Goal: Task Accomplishment & Management: Manage account settings

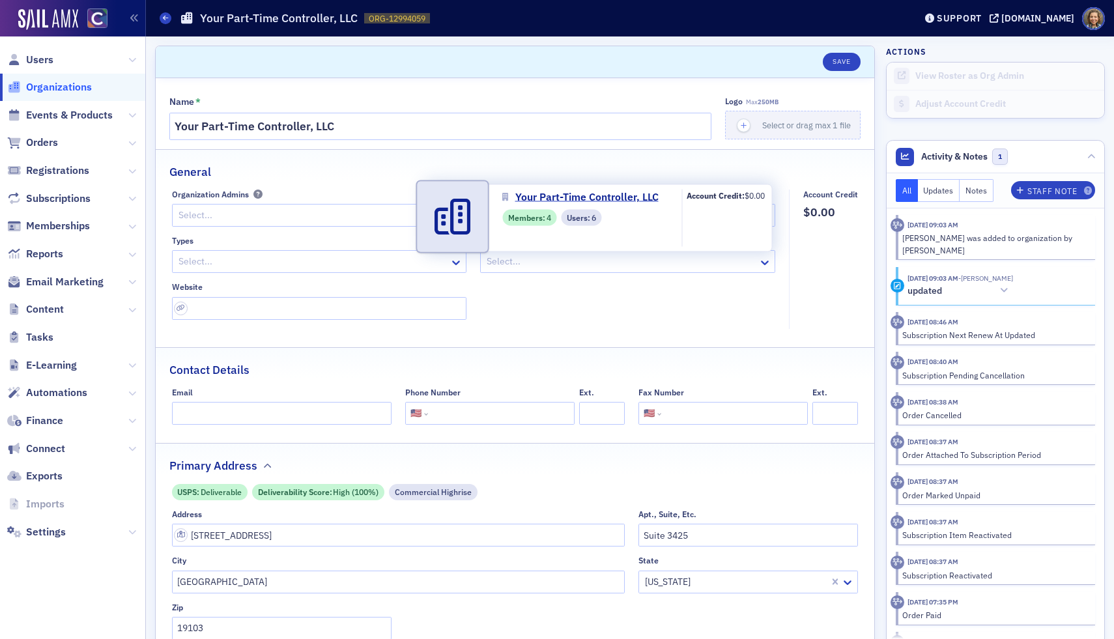
select select "US"
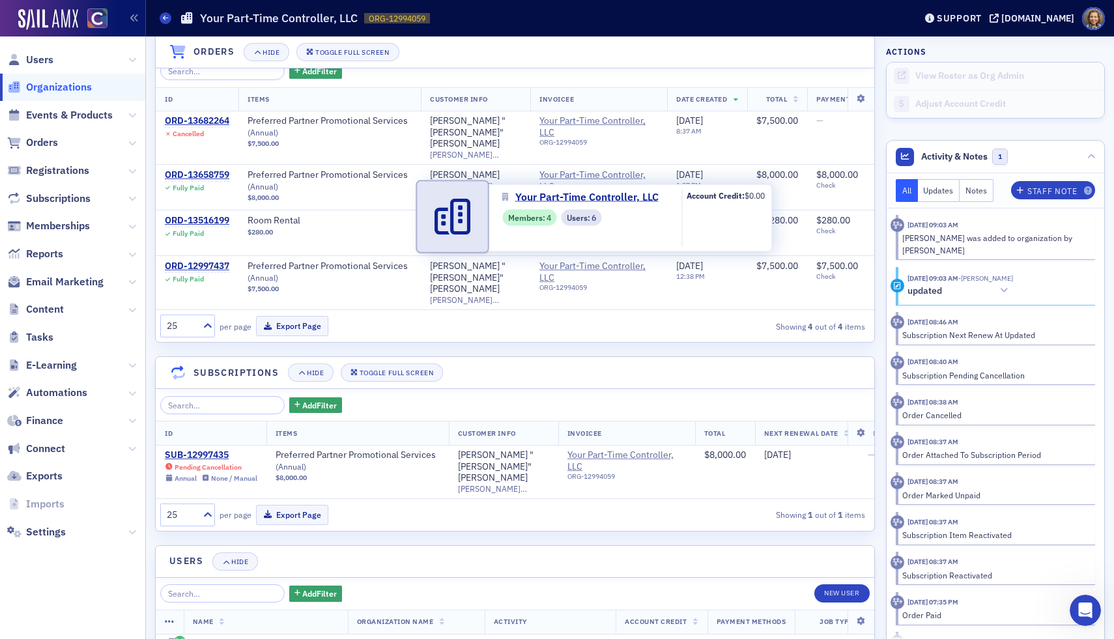
scroll to position [386, 0]
